Goal: Task Accomplishment & Management: Complete application form

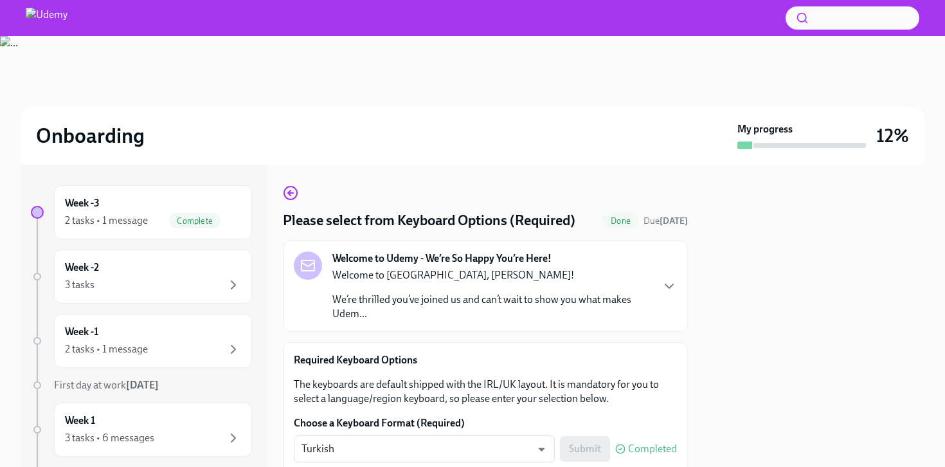
scroll to position [55, 0]
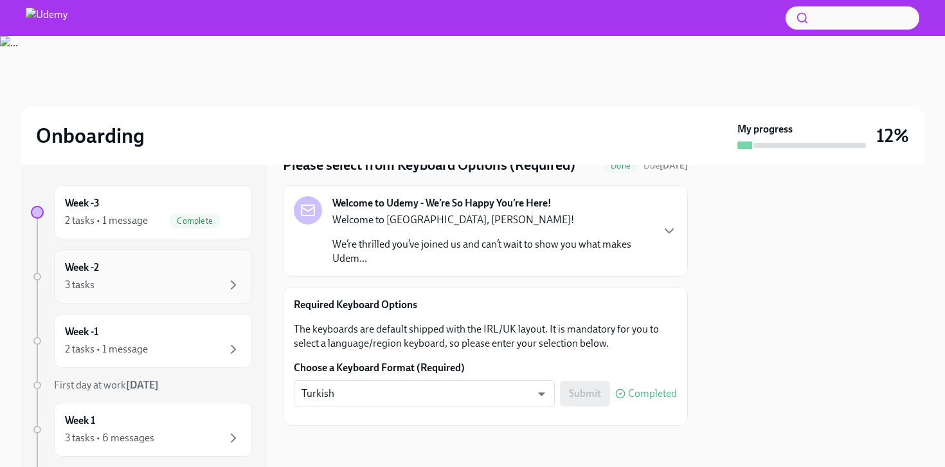
click at [164, 276] on div "Week -2 3 tasks" at bounding box center [153, 276] width 176 height 32
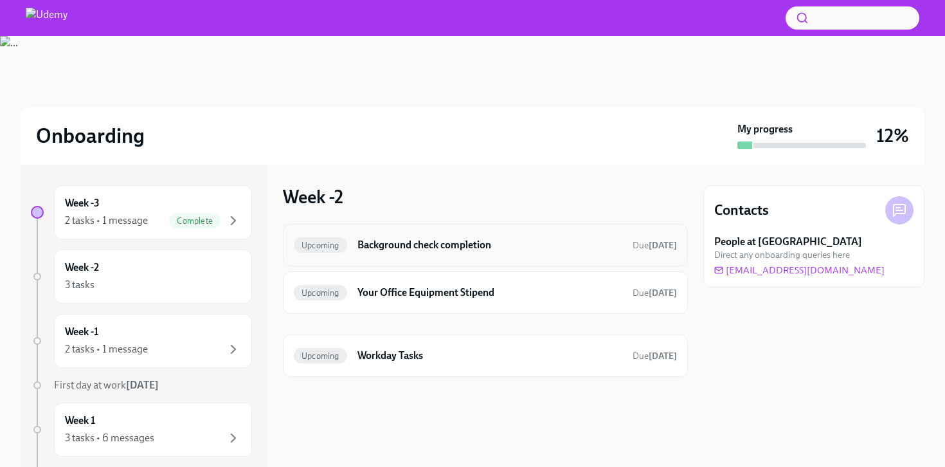
click at [382, 243] on h6 "Background check completion" at bounding box center [489, 245] width 265 height 14
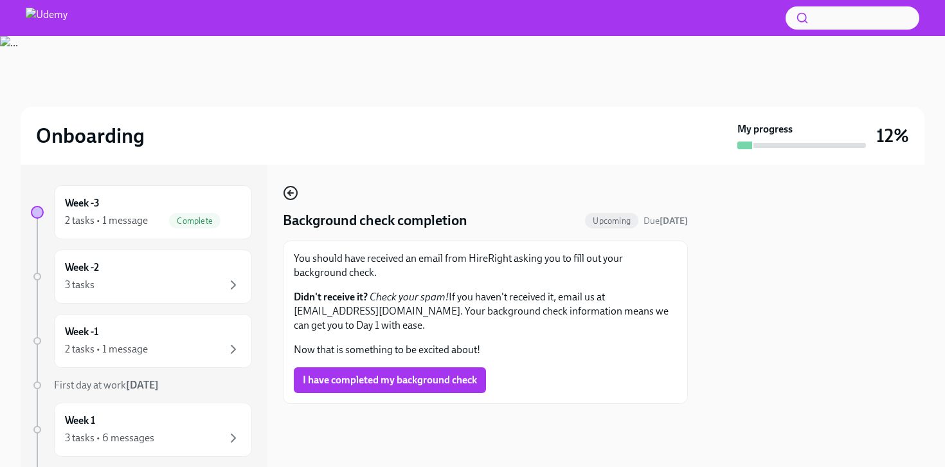
click at [286, 188] on circle "button" at bounding box center [290, 192] width 13 height 13
